Goal: Navigation & Orientation: Find specific page/section

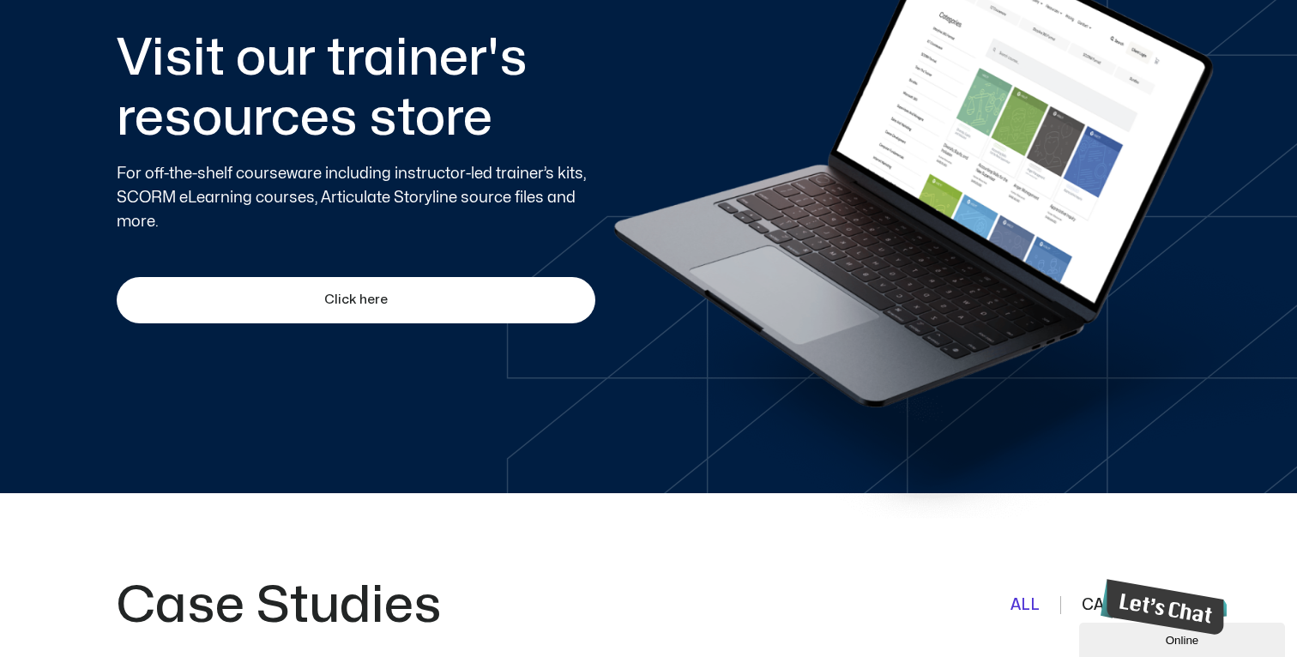
scroll to position [1087, 0]
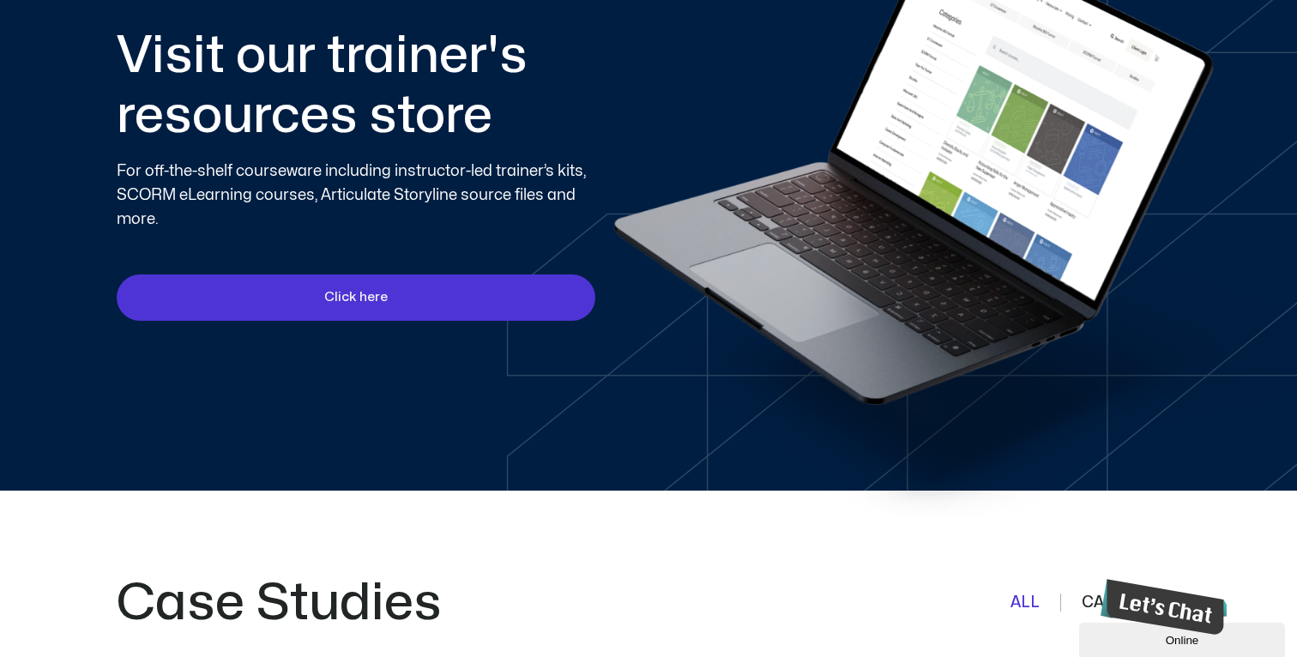
click at [450, 305] on span "Click here" at bounding box center [356, 297] width 453 height 21
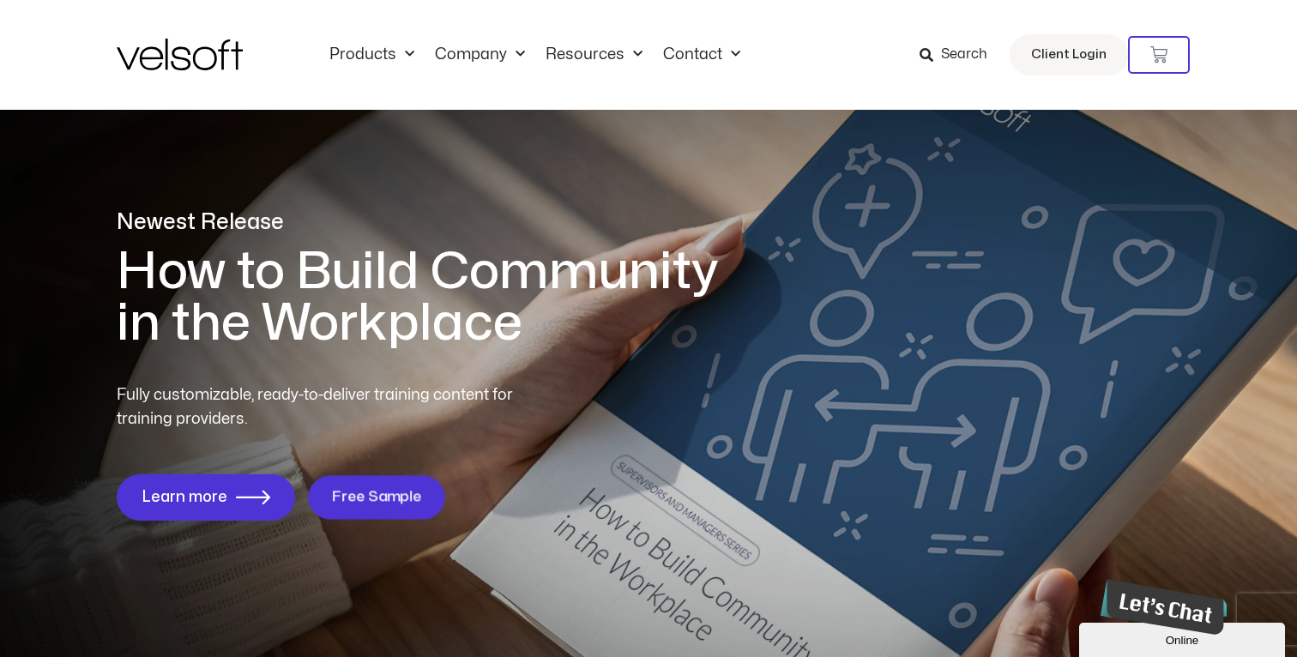
click at [366, 492] on span "Free Sample" at bounding box center [376, 497] width 90 height 16
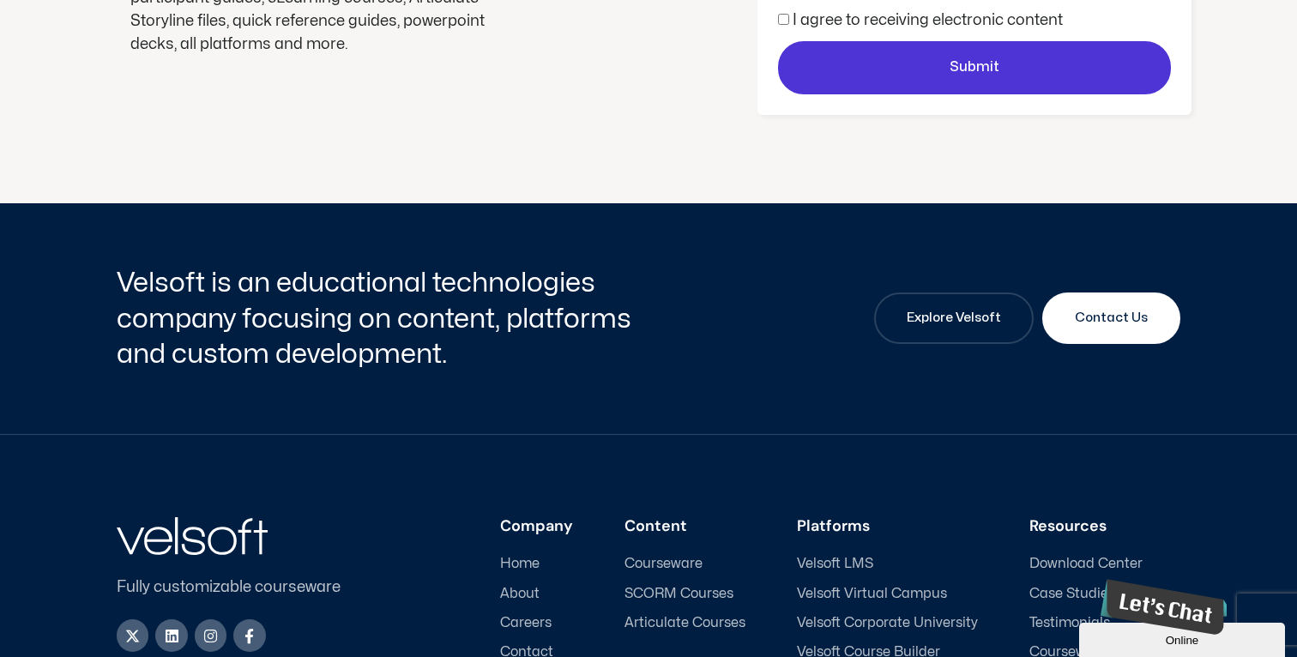
scroll to position [693, 0]
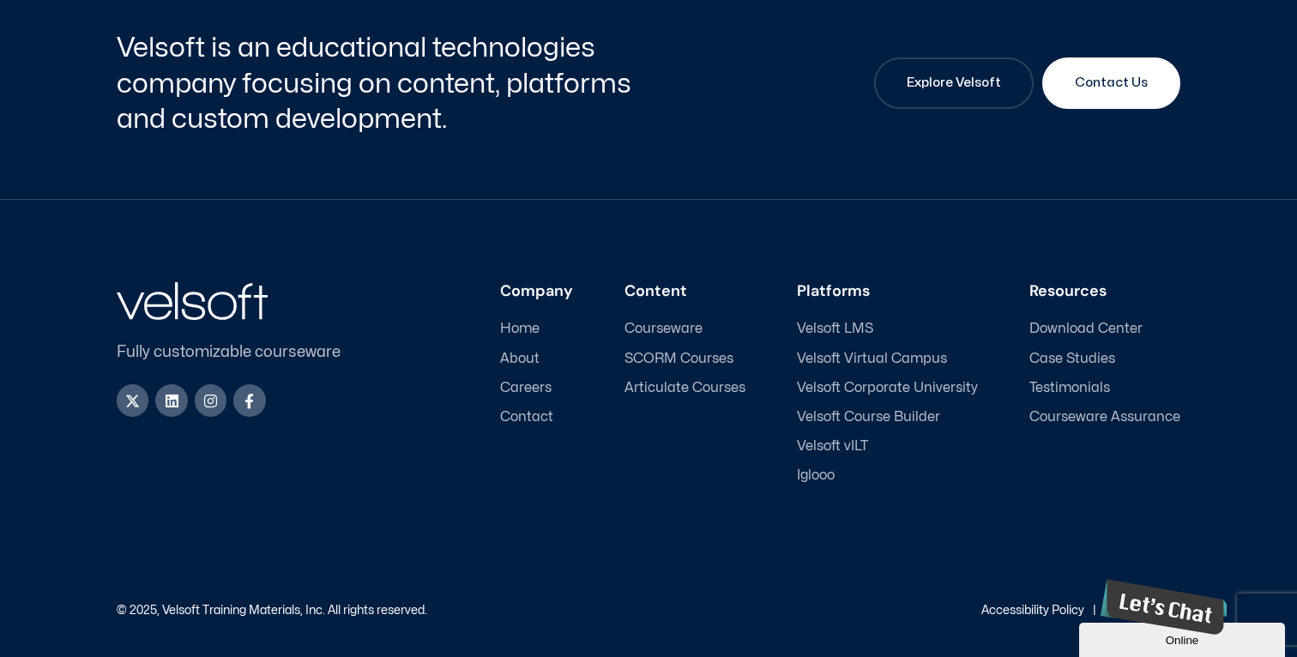
click at [535, 351] on span "About" at bounding box center [519, 359] width 39 height 16
click at [532, 354] on span "About" at bounding box center [519, 359] width 39 height 16
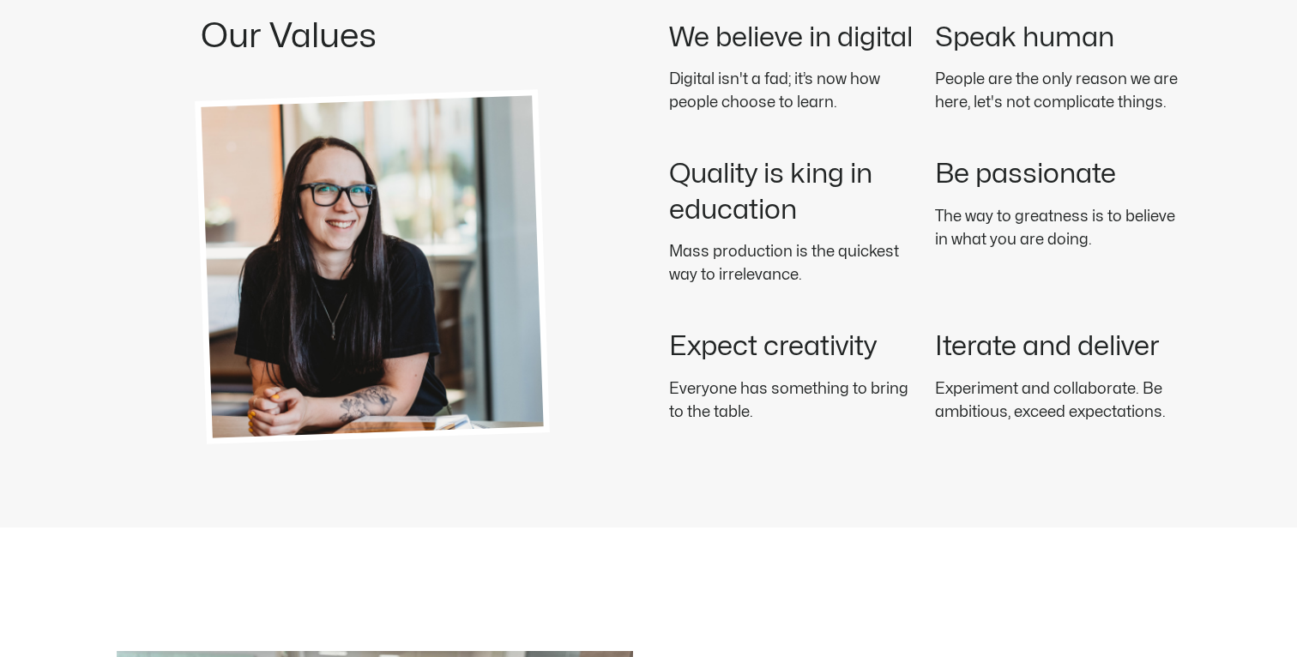
scroll to position [2562, 0]
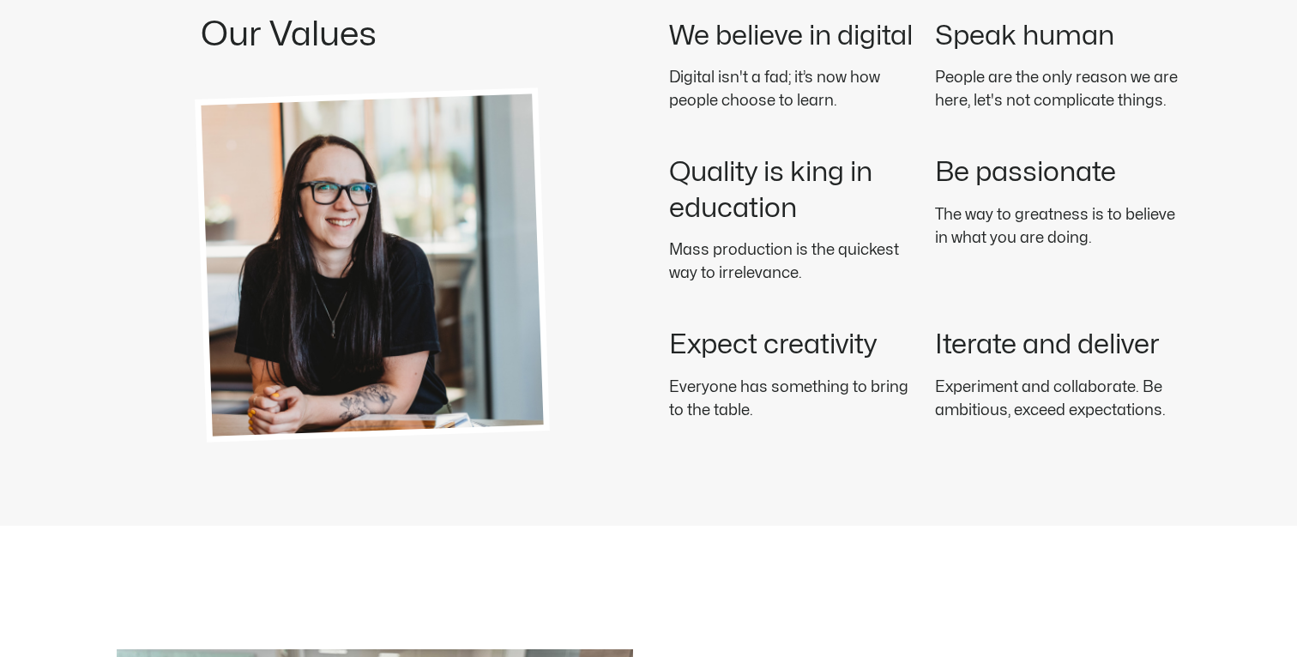
click at [411, 326] on img at bounding box center [372, 265] width 355 height 355
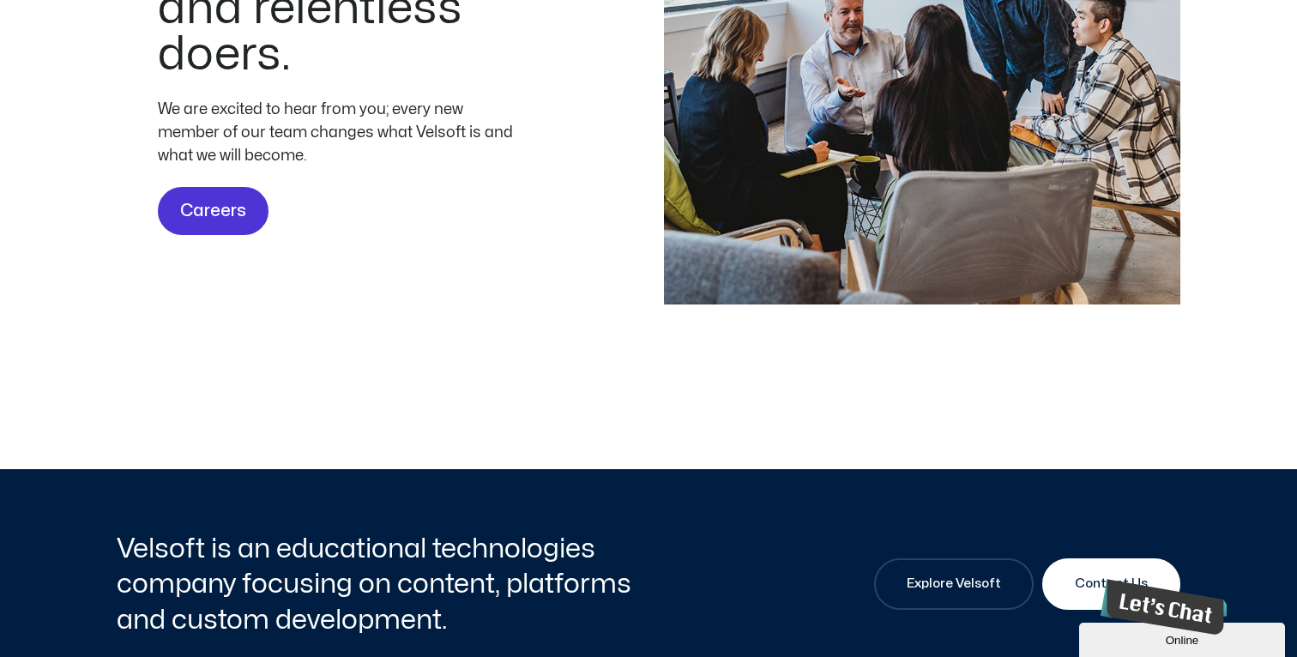
scroll to position [5295, 0]
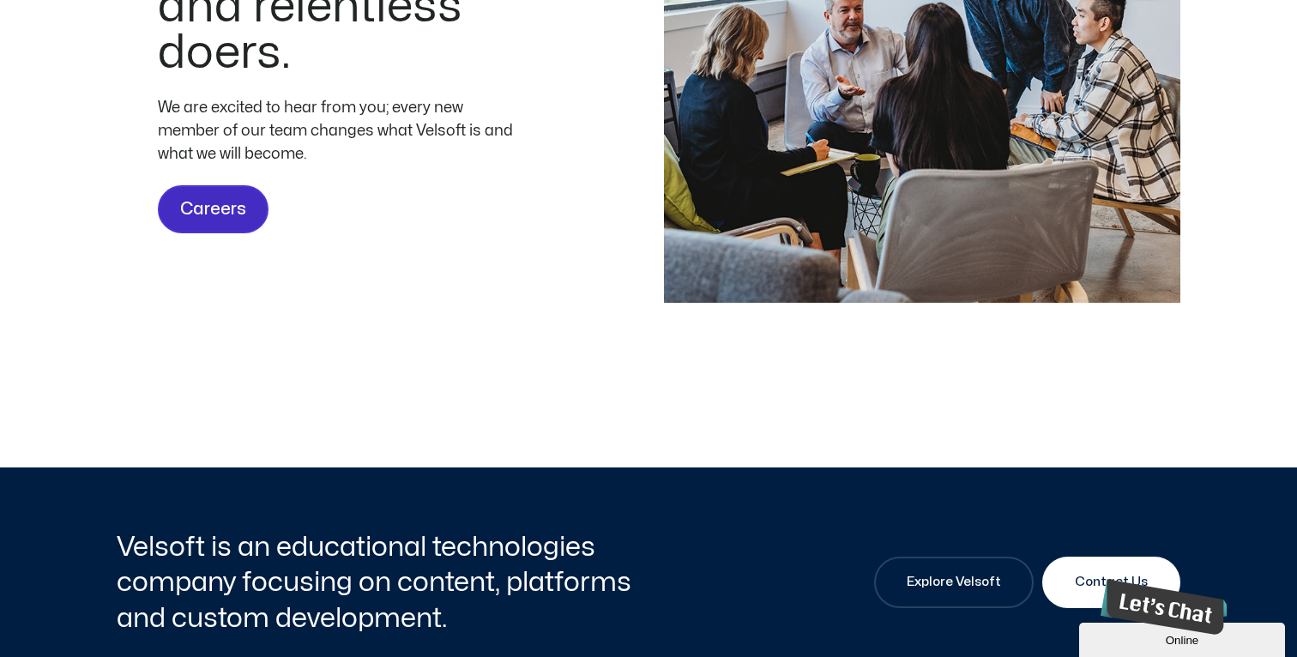
click at [239, 225] on link "Careers" at bounding box center [213, 209] width 111 height 48
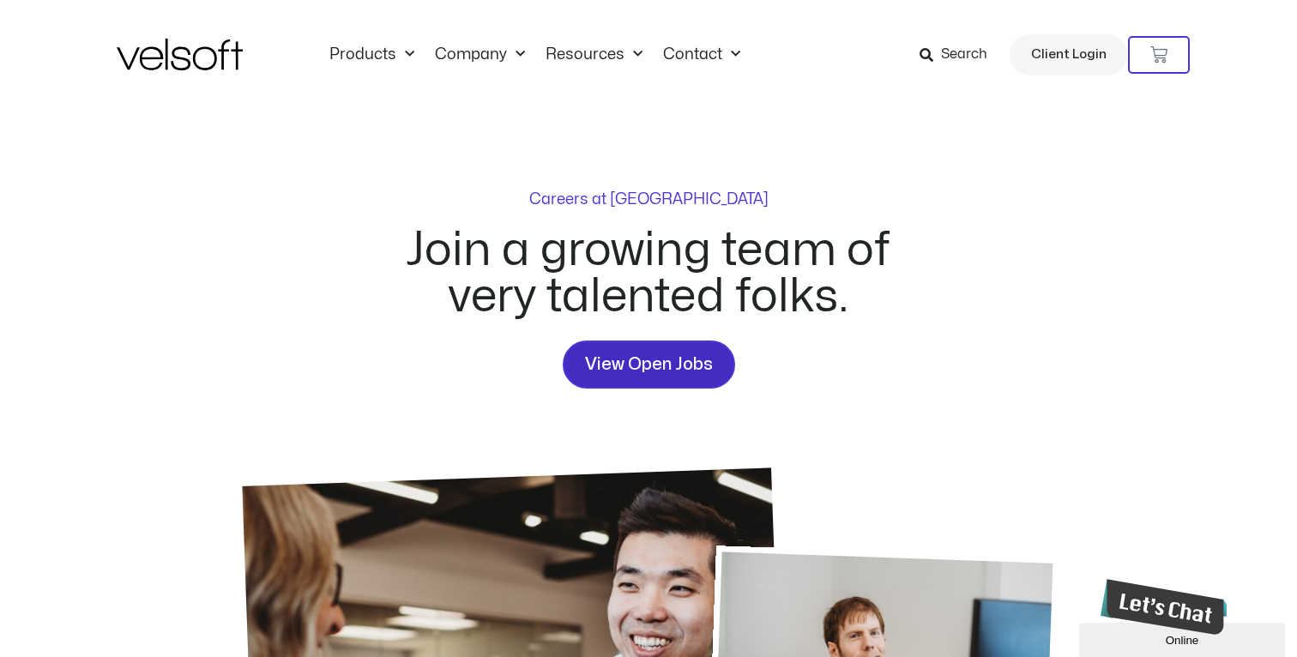
click at [659, 358] on span "View Open Jobs" at bounding box center [649, 364] width 128 height 27
click at [736, 361] on div "Careers at [GEOGRAPHIC_DATA] Join a growing team of very talented folks. View O…" at bounding box center [648, 290] width 525 height 196
click at [664, 360] on span "View Open Jobs" at bounding box center [649, 364] width 128 height 27
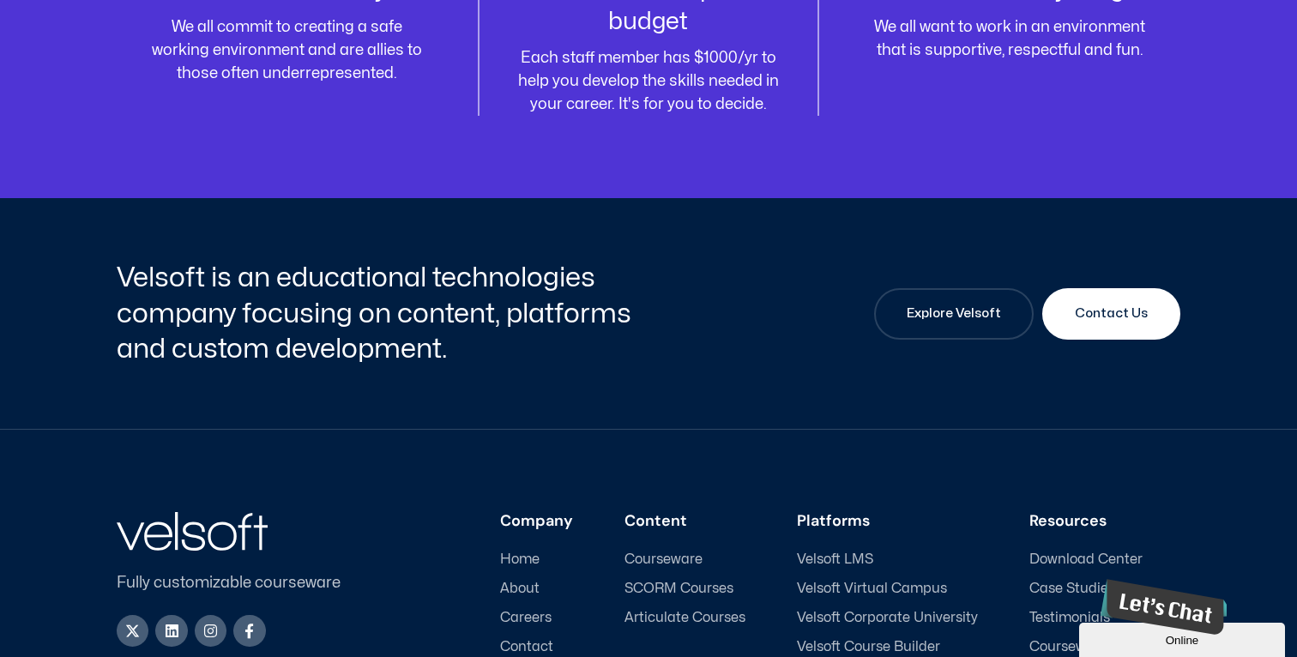
scroll to position [2435, 0]
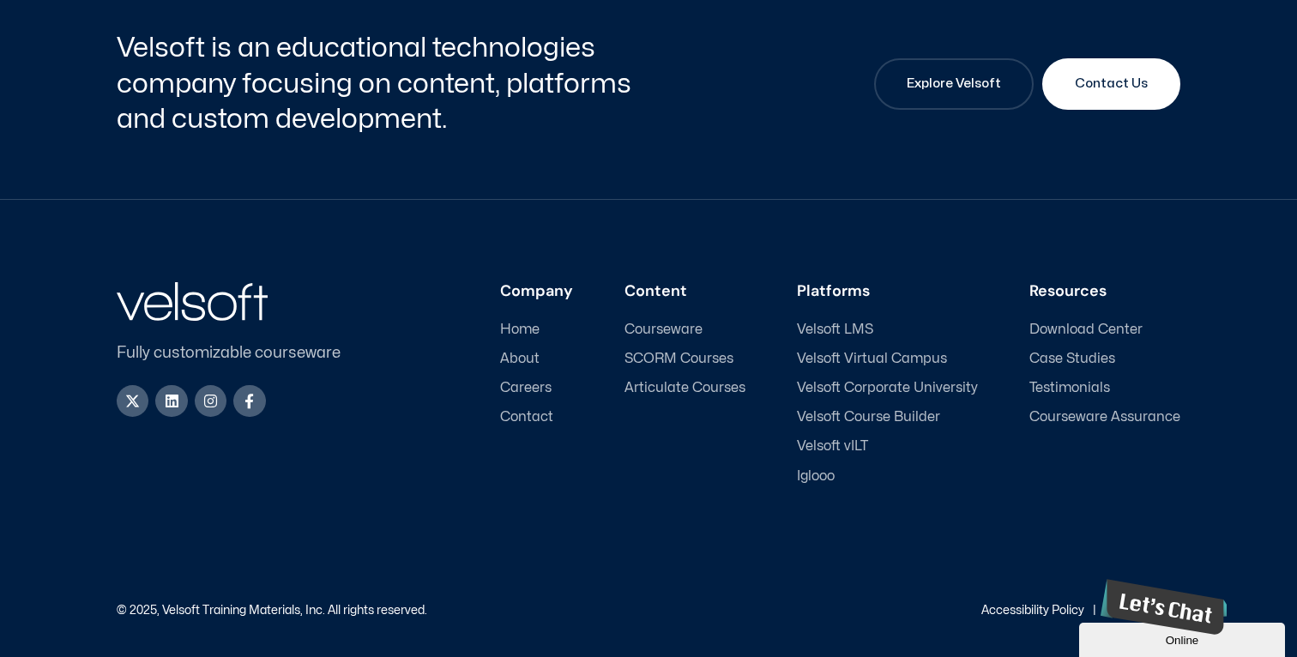
click at [659, 322] on span "Courseware" at bounding box center [664, 330] width 78 height 16
